Goal: Register for event/course

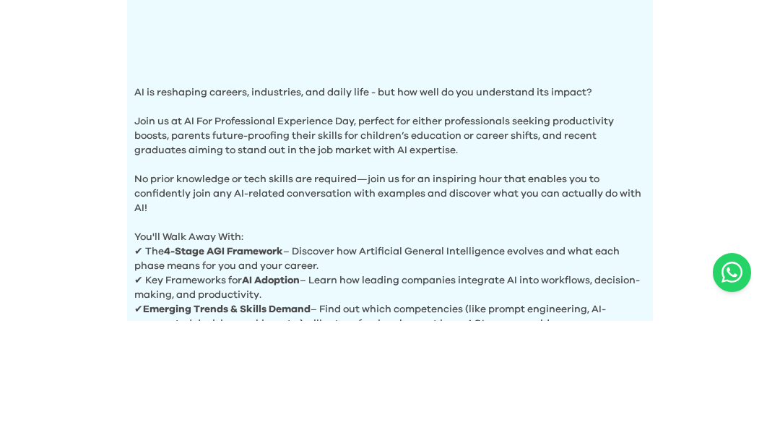
scroll to position [757, 0]
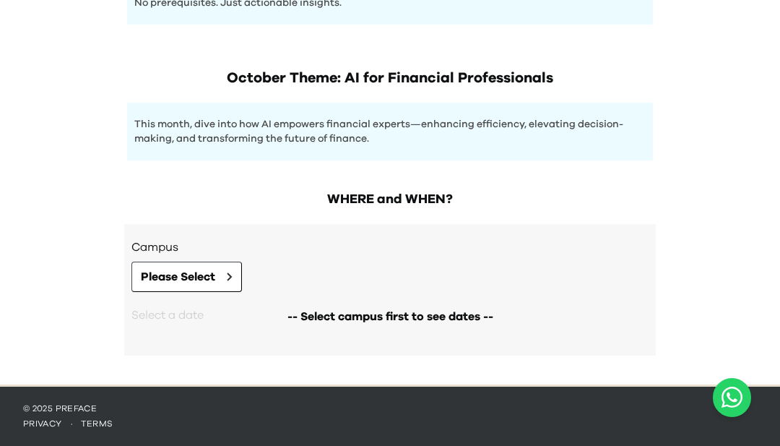
click at [219, 283] on button "Please Select" at bounding box center [187, 277] width 111 height 30
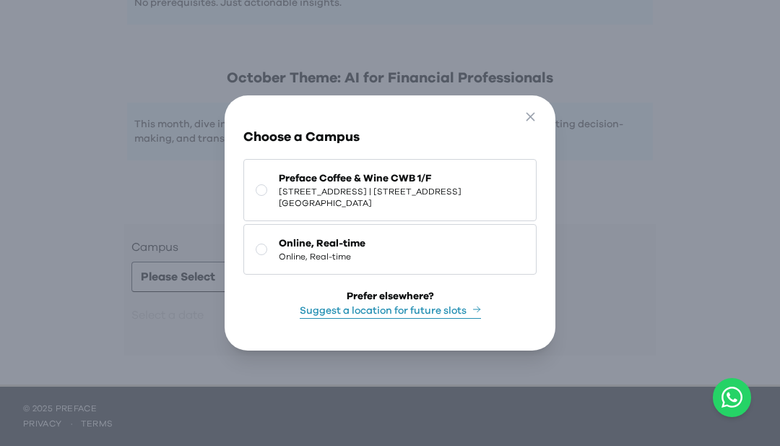
click at [270, 254] on button "Online, Real-time Online, Real-time" at bounding box center [390, 249] width 293 height 51
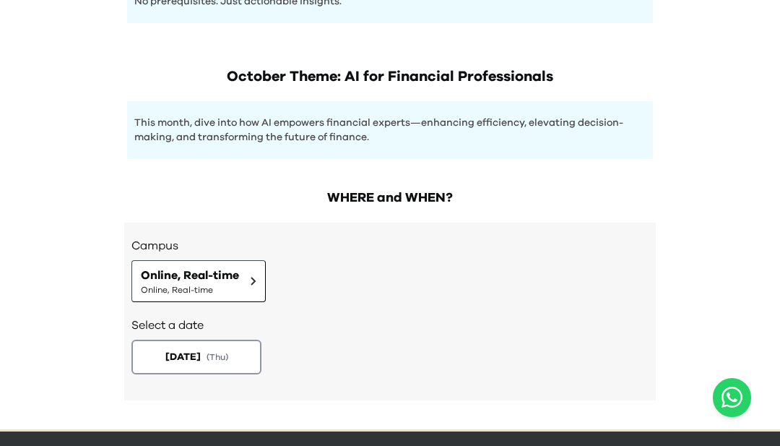
click at [228, 363] on span "( Thu )" at bounding box center [218, 357] width 22 height 12
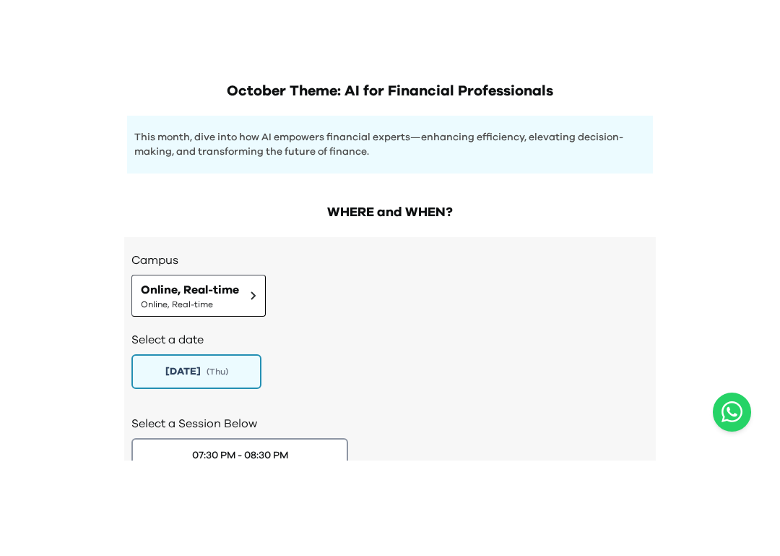
scroll to position [797, 0]
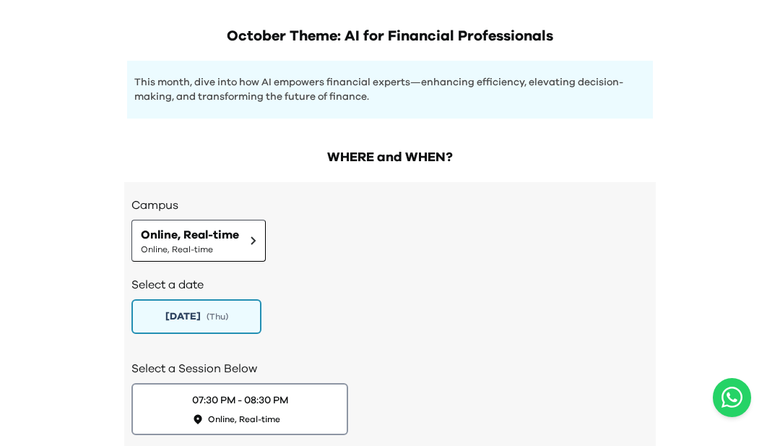
click at [241, 324] on button "[DATE] ( Thu )" at bounding box center [197, 316] width 130 height 35
click at [311, 414] on button "07:30 PM - 08:30 PM Online, Real-time" at bounding box center [240, 409] width 217 height 52
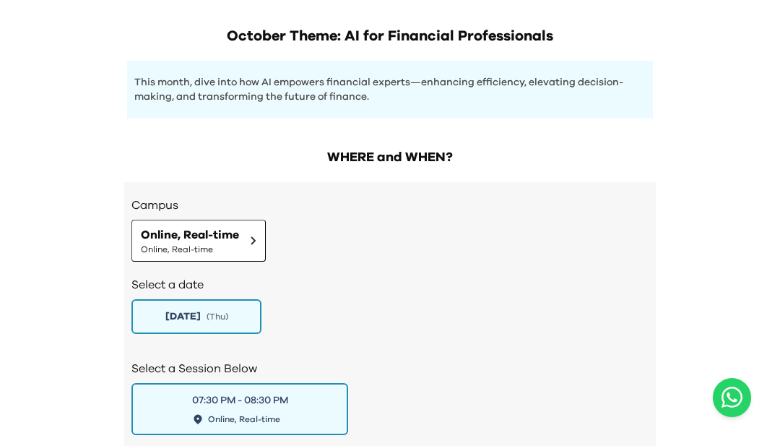
click at [311, 422] on button "07:30 PM - 08:30 PM Online, Real-time" at bounding box center [240, 409] width 217 height 52
click at [310, 422] on button "07:30 PM - 08:30 PM Online, Real-time" at bounding box center [240, 409] width 217 height 52
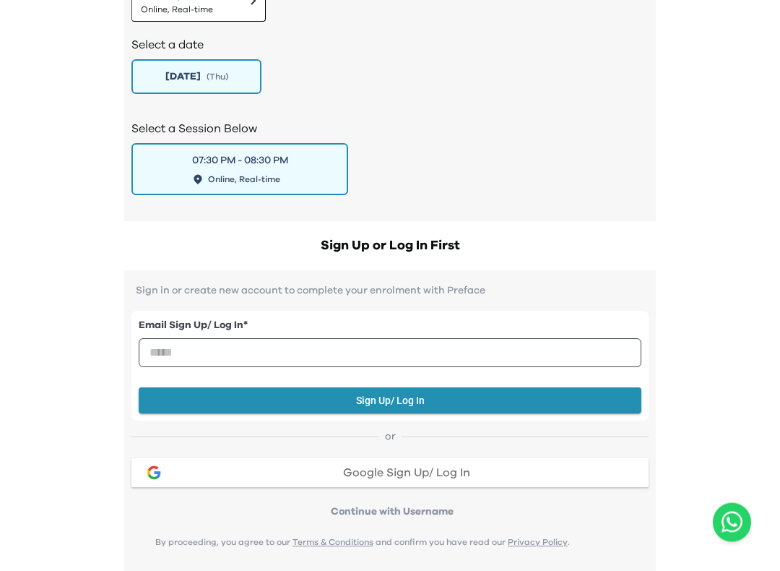
scroll to position [1037, 0]
click at [557, 393] on button "Sign Up/ Log In" at bounding box center [390, 400] width 503 height 27
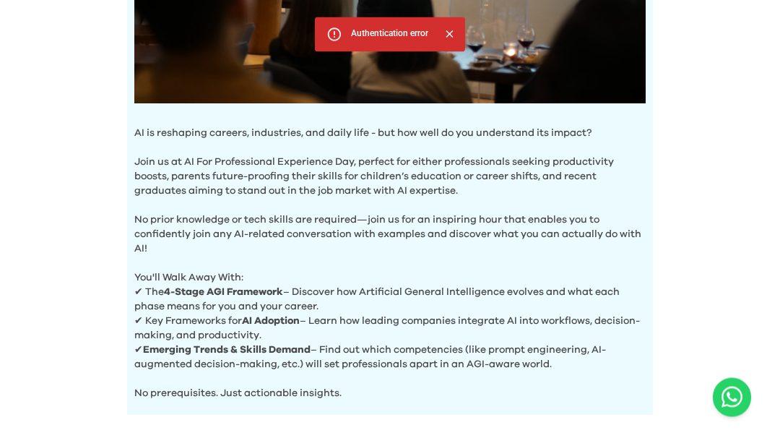
scroll to position [330, 0]
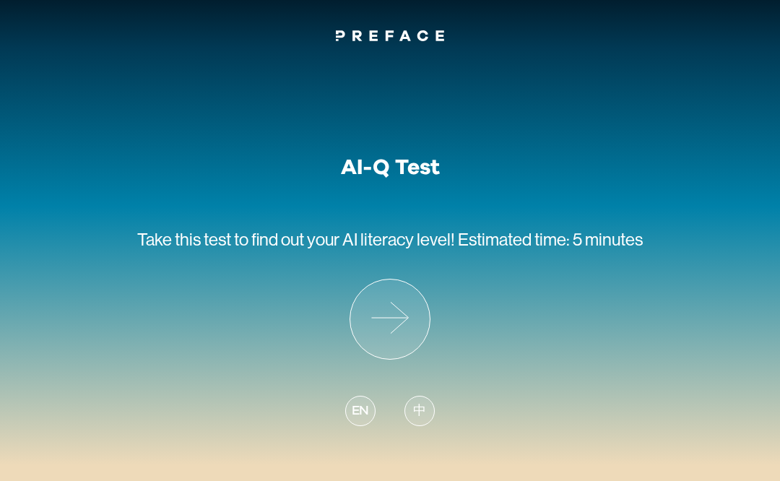
click at [404, 314] on icon at bounding box center [400, 317] width 18 height 31
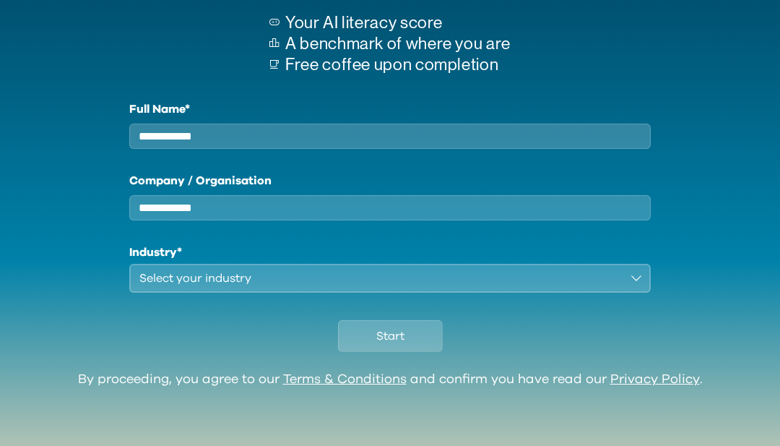
scroll to position [207, 0]
click at [411, 349] on button "Start" at bounding box center [390, 336] width 105 height 32
